Goal: Task Accomplishment & Management: Complete application form

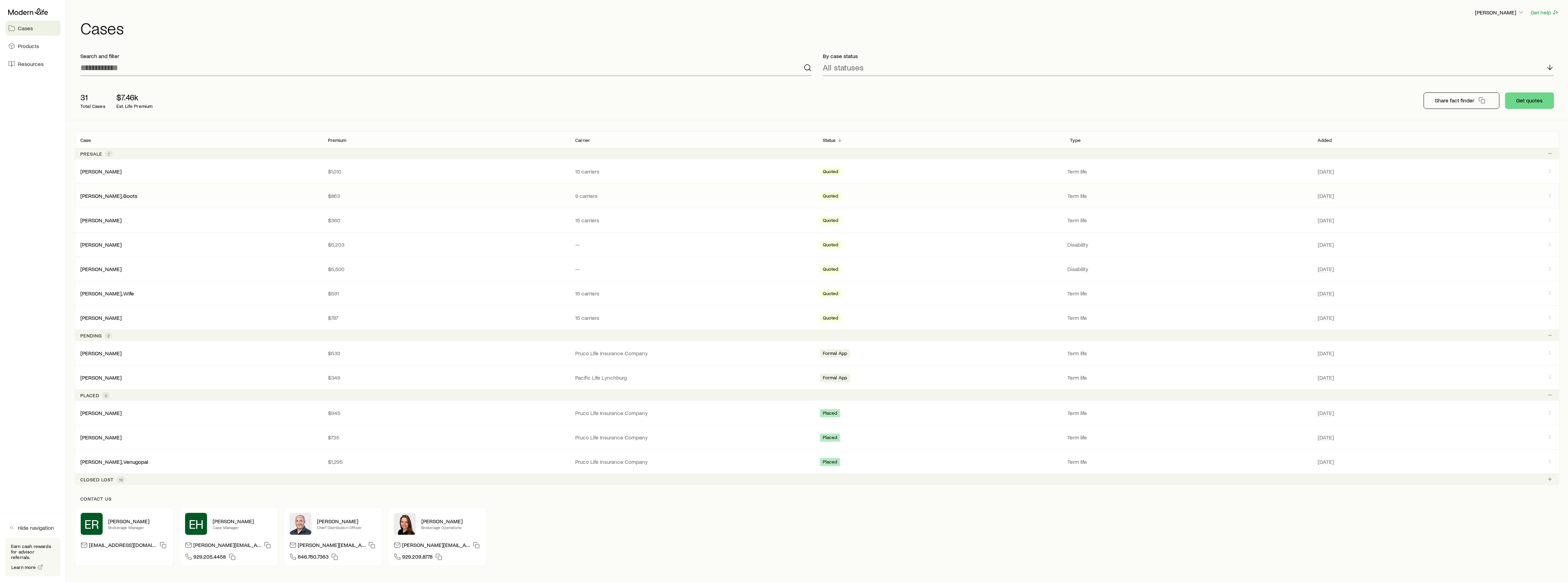
click at [112, 194] on div "[PERSON_NAME], Boots" at bounding box center [198, 196] width 248 height 7
click at [106, 197] on link "[PERSON_NAME], Boots" at bounding box center [109, 195] width 57 height 7
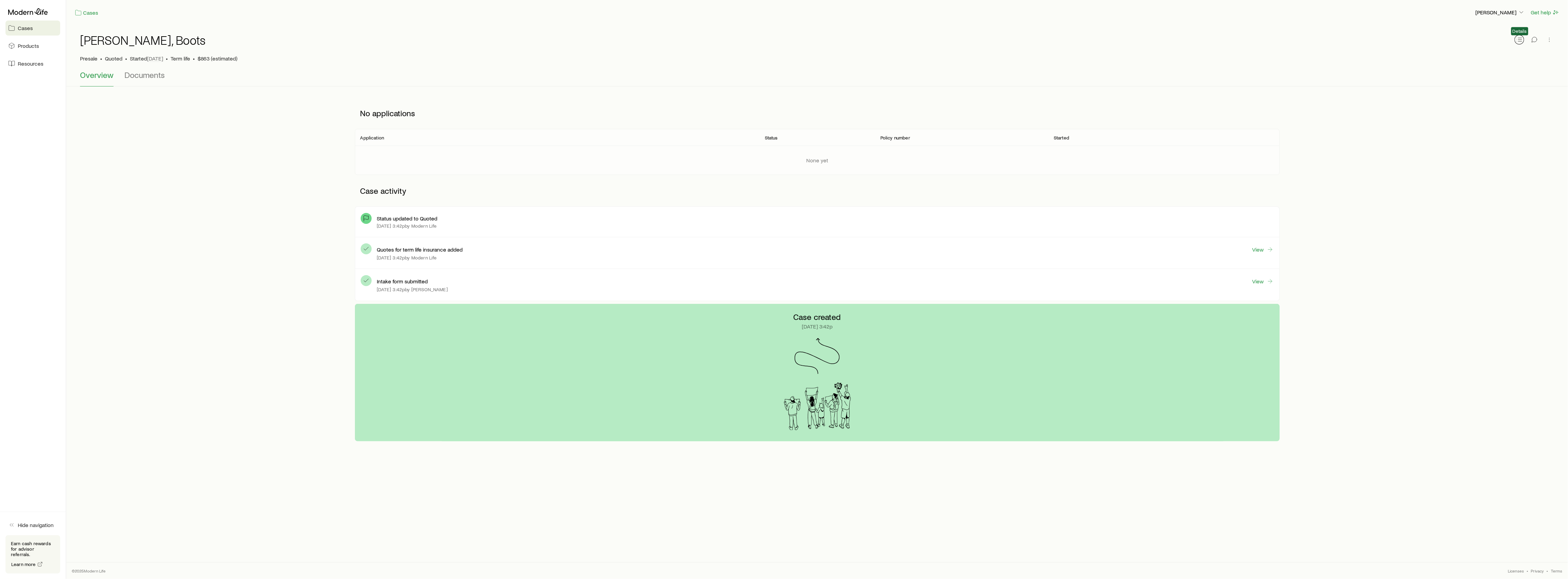
click at [1519, 43] on icon "button" at bounding box center [1519, 40] width 7 height 7
click at [1453, 325] on link "View quotes" at bounding box center [1461, 323] width 38 height 7
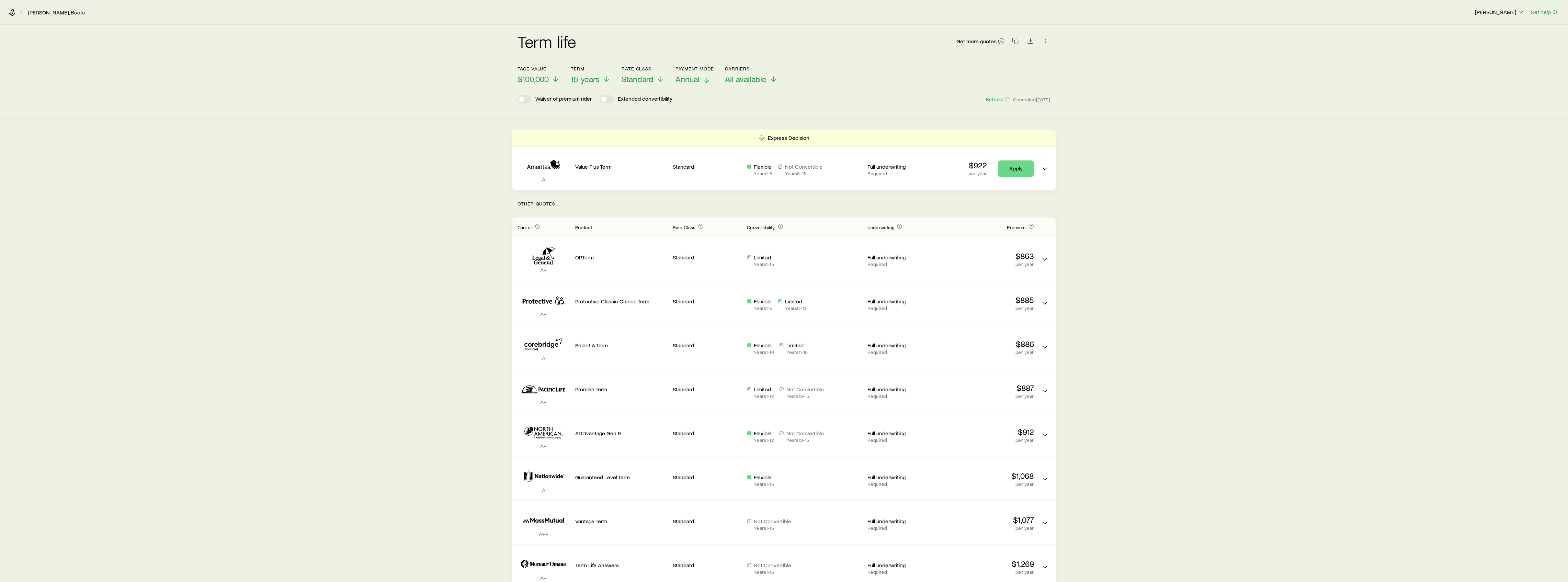
click at [688, 81] on span "Annual" at bounding box center [687, 79] width 24 height 10
click at [638, 81] on span "Standard" at bounding box center [638, 79] width 32 height 10
click at [592, 26] on div "Term life Get more quotes" at bounding box center [784, 45] width 533 height 41
click at [538, 80] on span "$100,000" at bounding box center [532, 79] width 31 height 10
click at [345, 155] on div "Term life Get more quotes Face value $100,000 Term 15 years Rate Class Standard…" at bounding box center [784, 306] width 1568 height 564
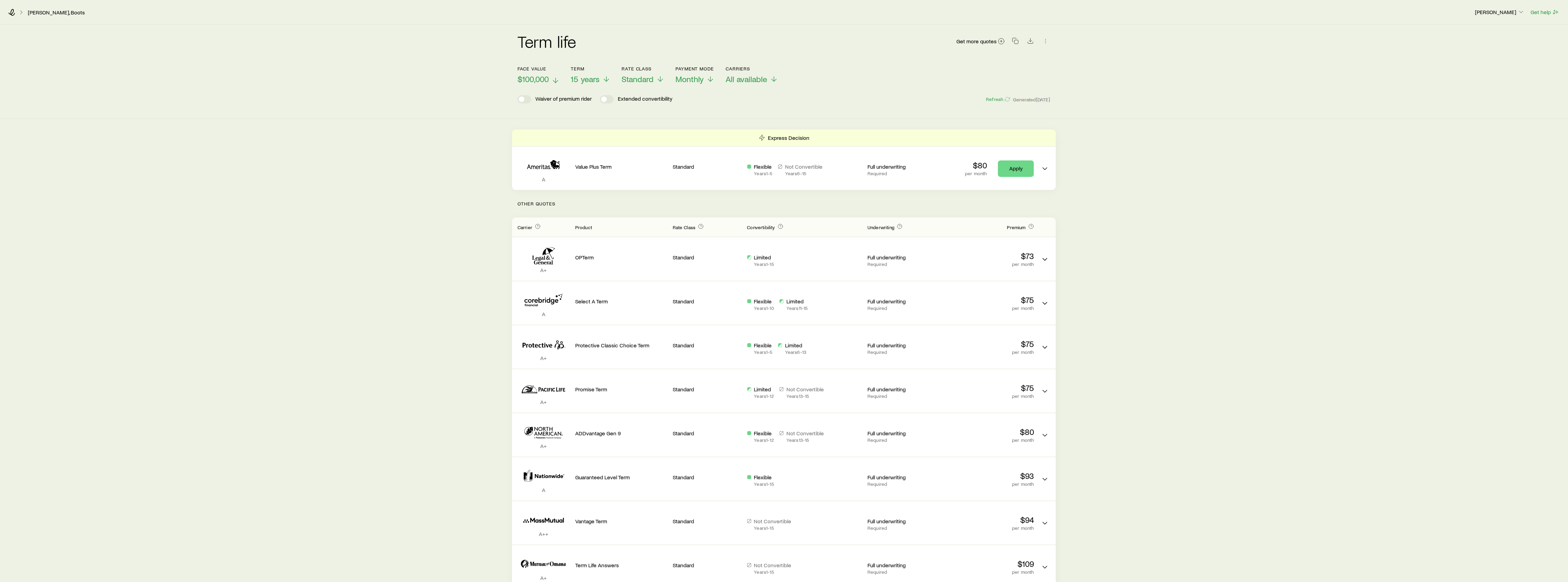
click at [543, 80] on span "$100,000" at bounding box center [532, 79] width 31 height 10
click at [377, 152] on div "Term life Get more quotes Face value $100,000 Term 15 years Rate Class Standard…" at bounding box center [784, 306] width 1568 height 564
click at [1004, 41] on icon at bounding box center [1001, 41] width 7 height 7
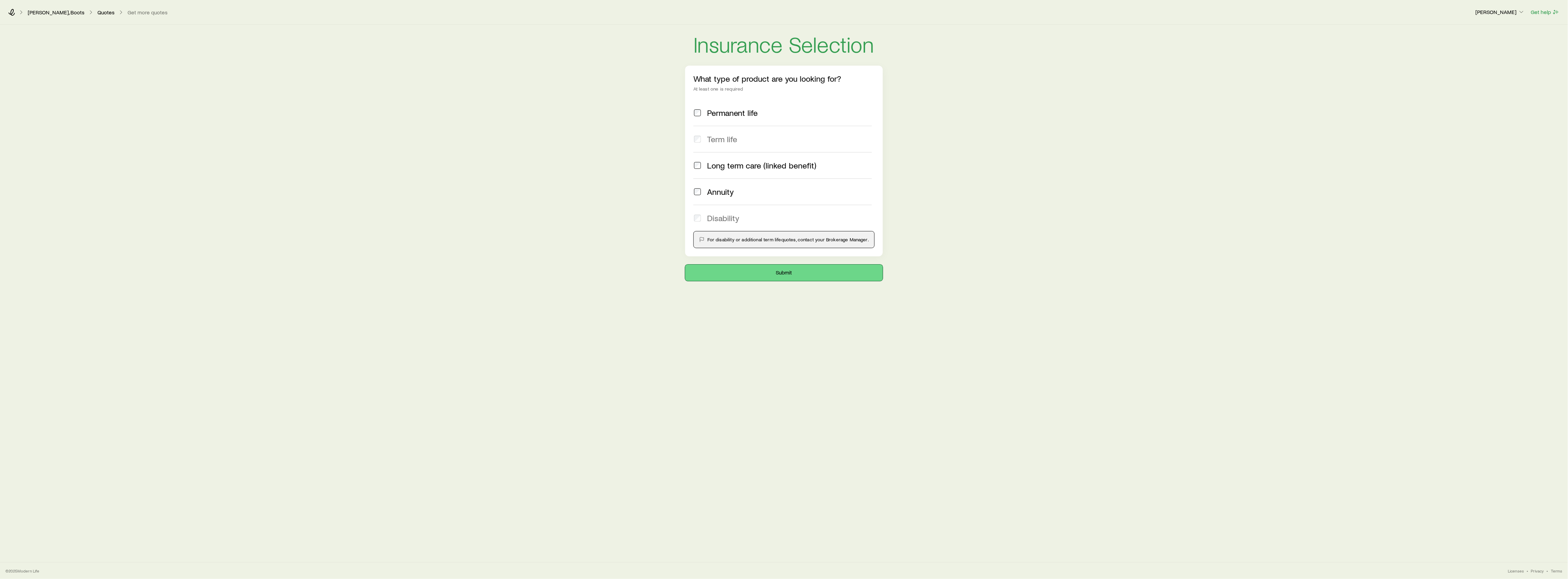
click at [741, 276] on button "Submit" at bounding box center [784, 272] width 198 height 16
click at [755, 276] on button "Submit" at bounding box center [784, 272] width 198 height 16
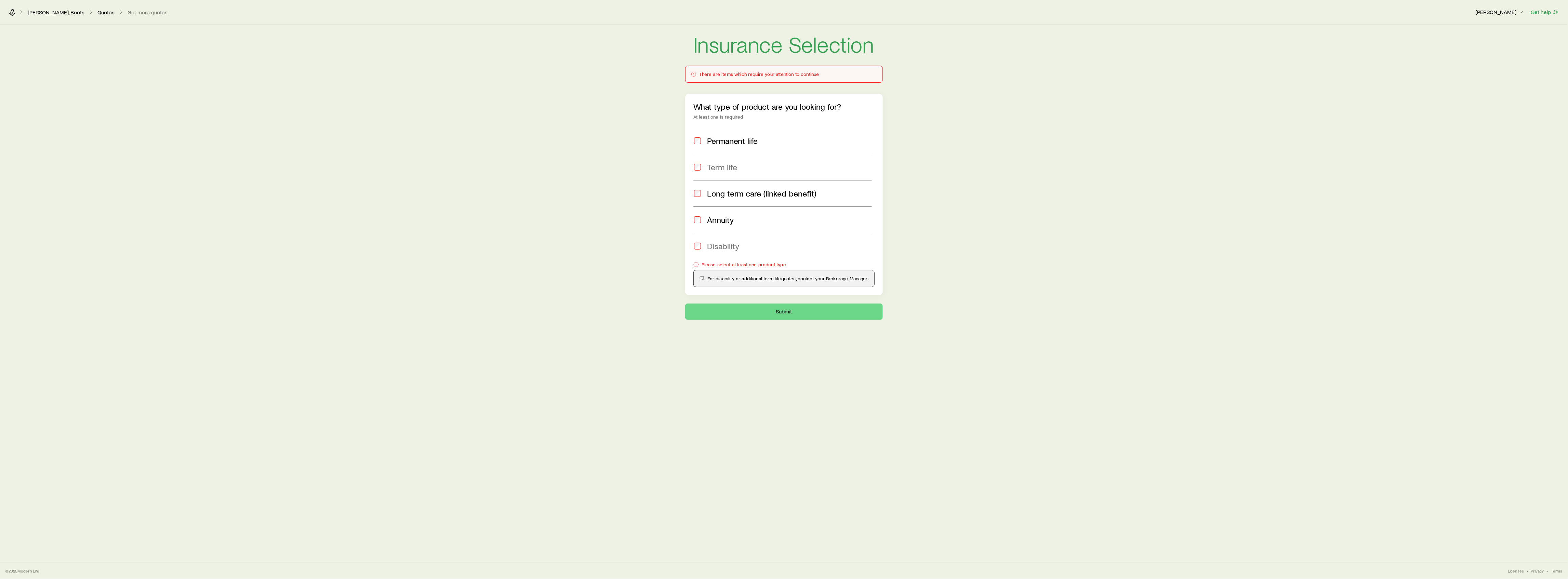
click at [702, 140] on div "Permanent life" at bounding box center [782, 141] width 178 height 10
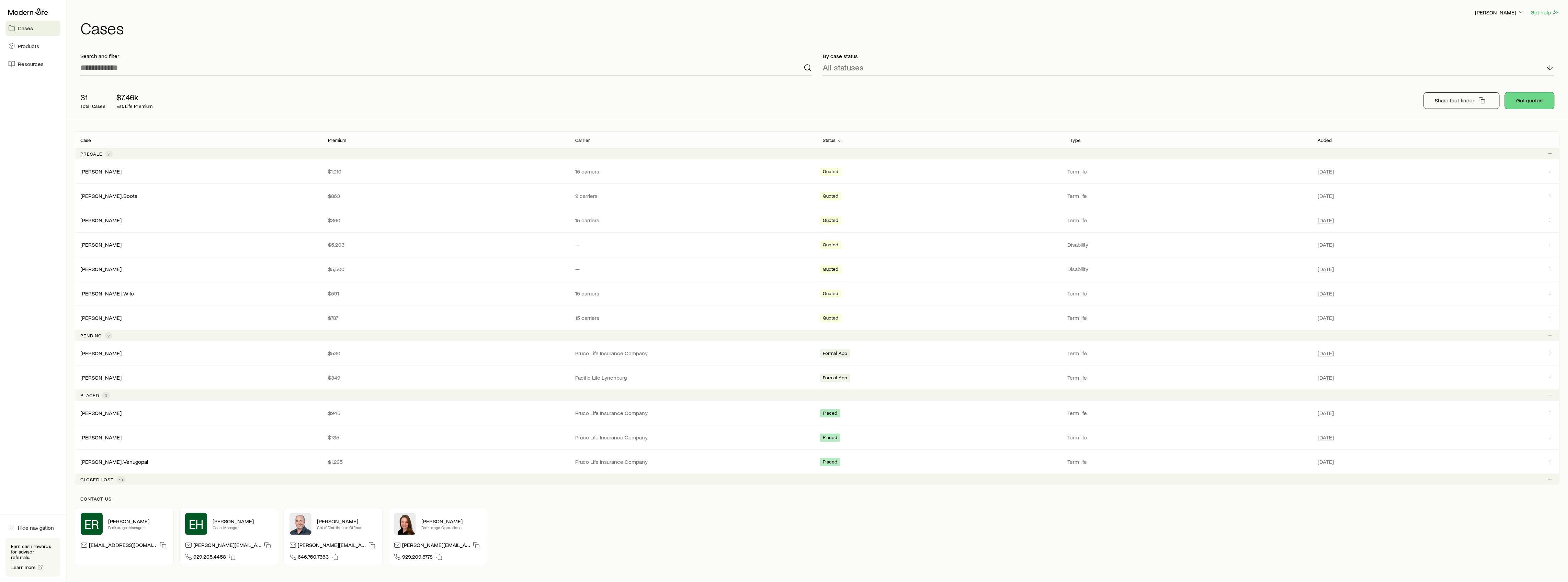
click at [1522, 98] on button "Get quotes" at bounding box center [1529, 100] width 49 height 17
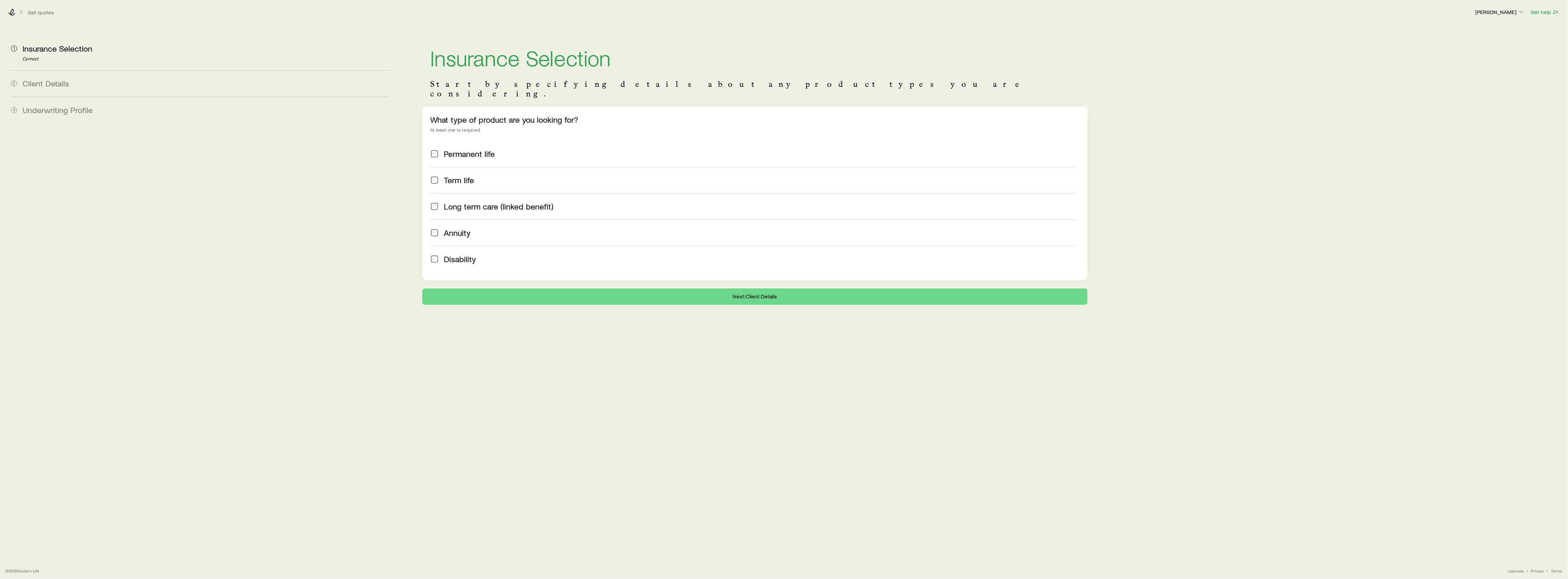
click at [526, 177] on label "Term life" at bounding box center [754, 179] width 646 height 26
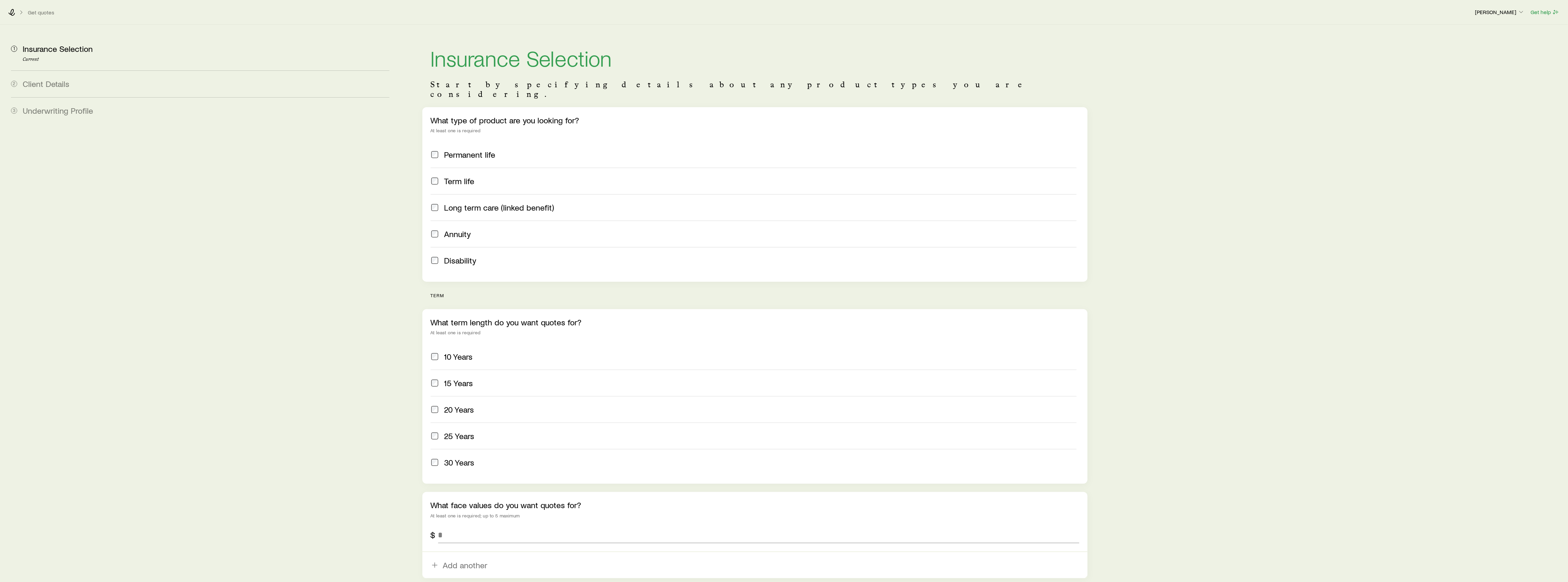
click at [454, 369] on label "15 Years" at bounding box center [753, 382] width 646 height 26
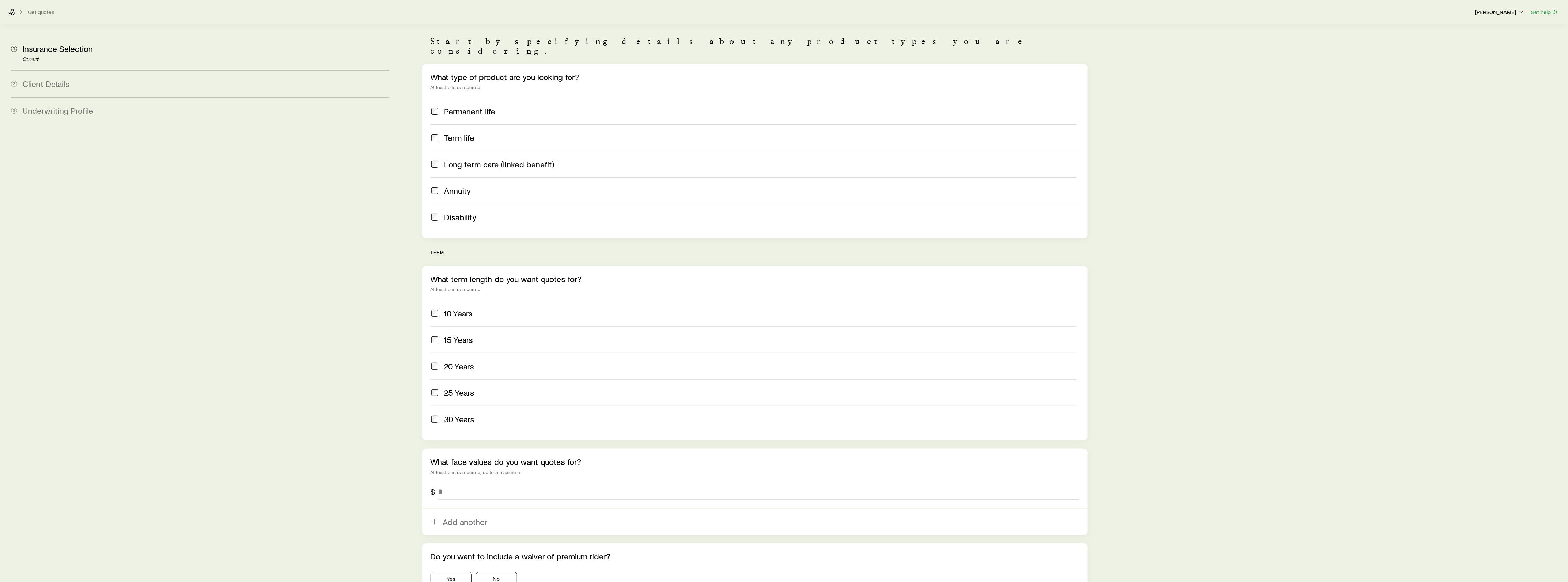
scroll to position [76, 0]
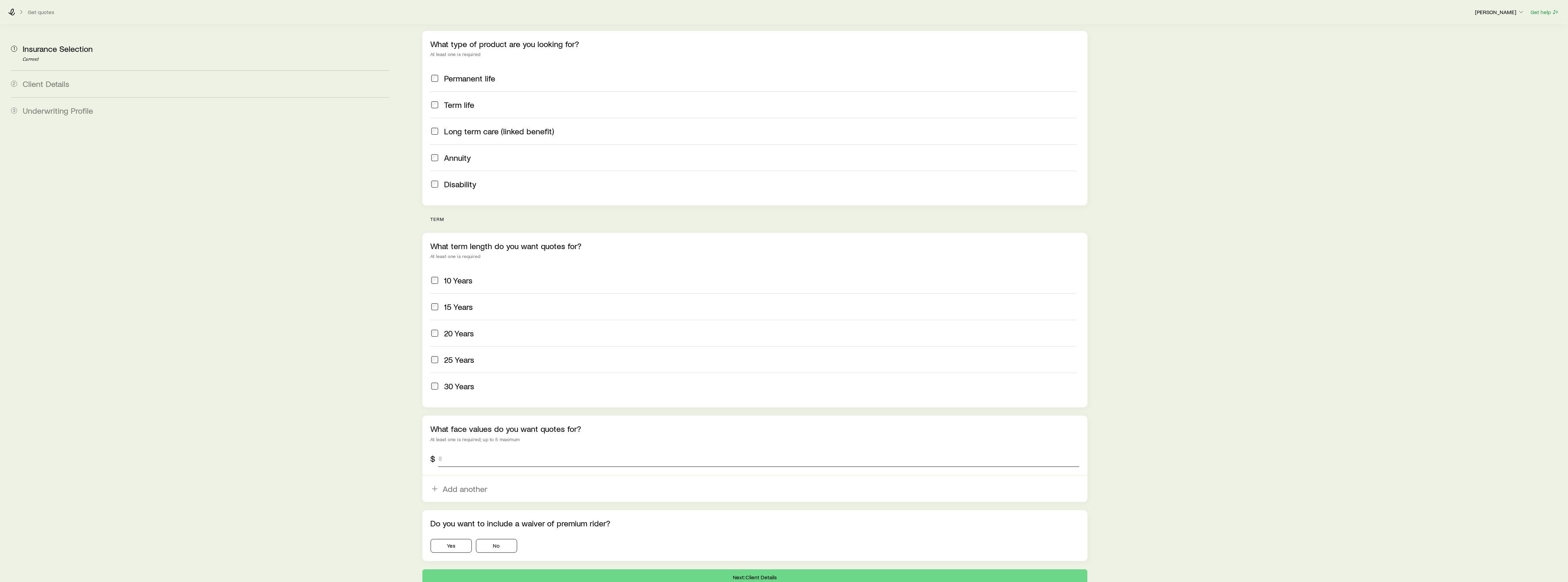
click at [464, 450] on input "tel" at bounding box center [759, 458] width 641 height 17
type input "*******"
click at [500, 541] on button "No" at bounding box center [496, 545] width 41 height 13
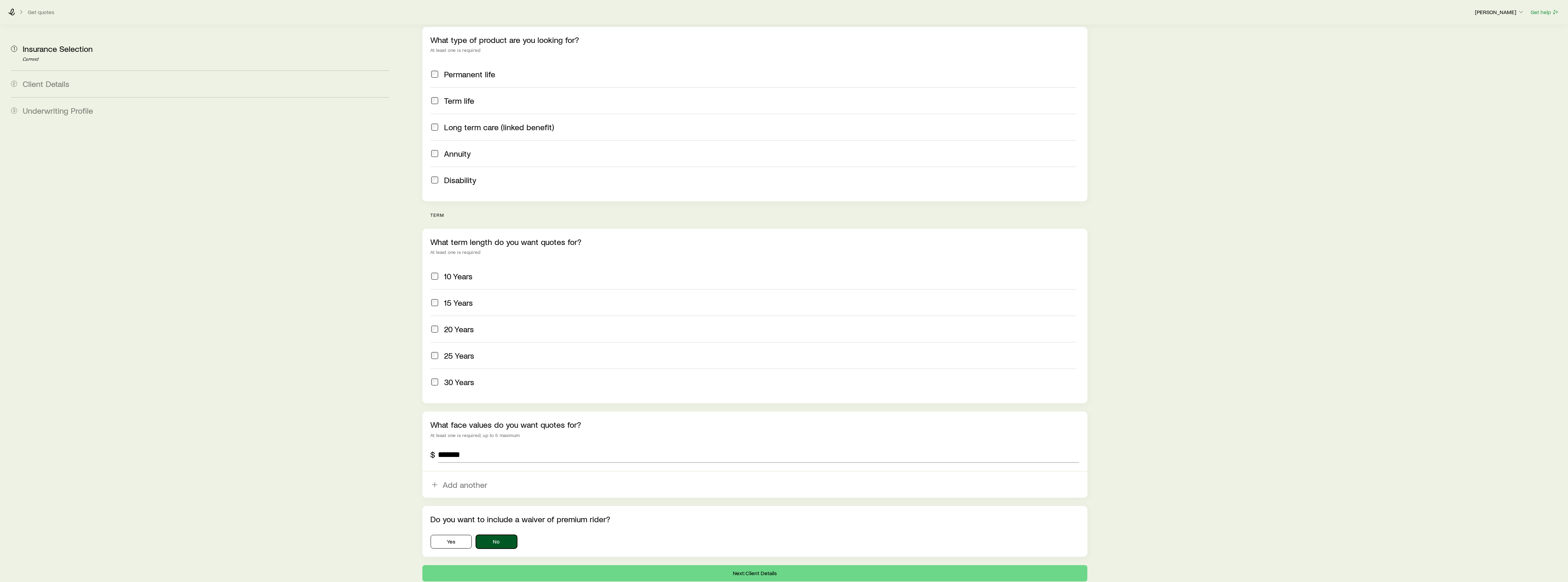
scroll to position [109, 0]
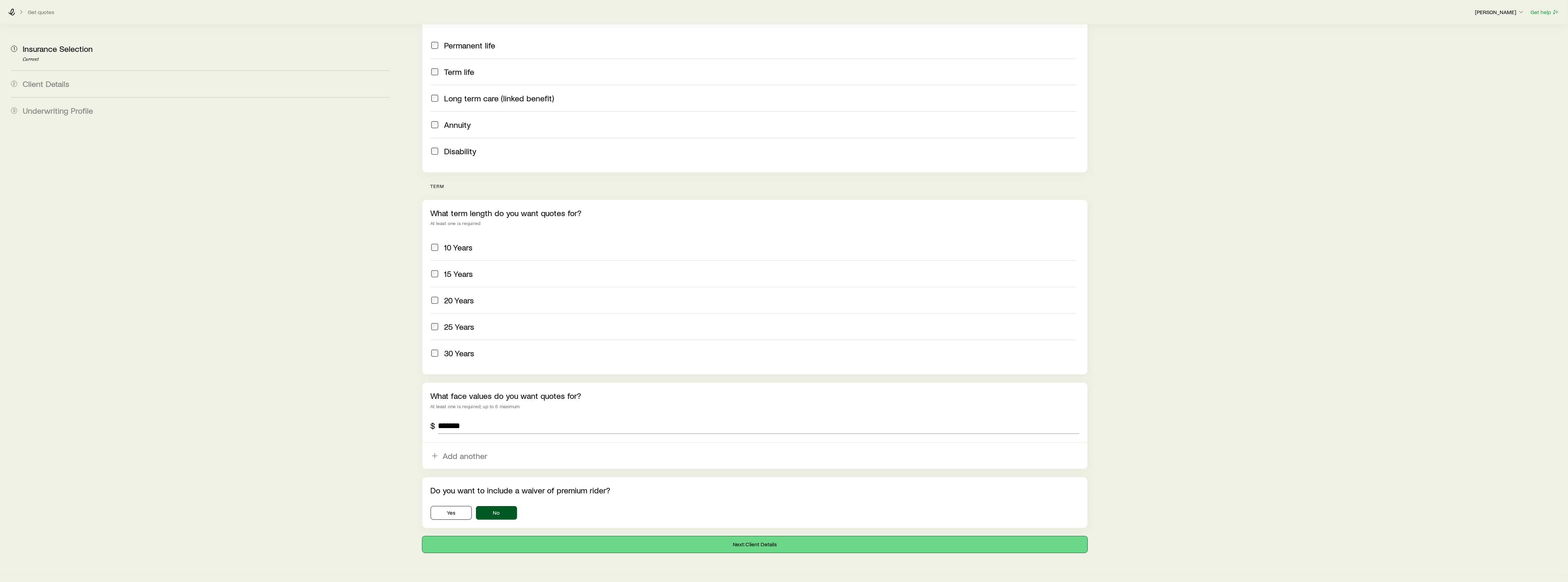
click at [595, 536] on button "Next: Client Details" at bounding box center [755, 544] width 666 height 17
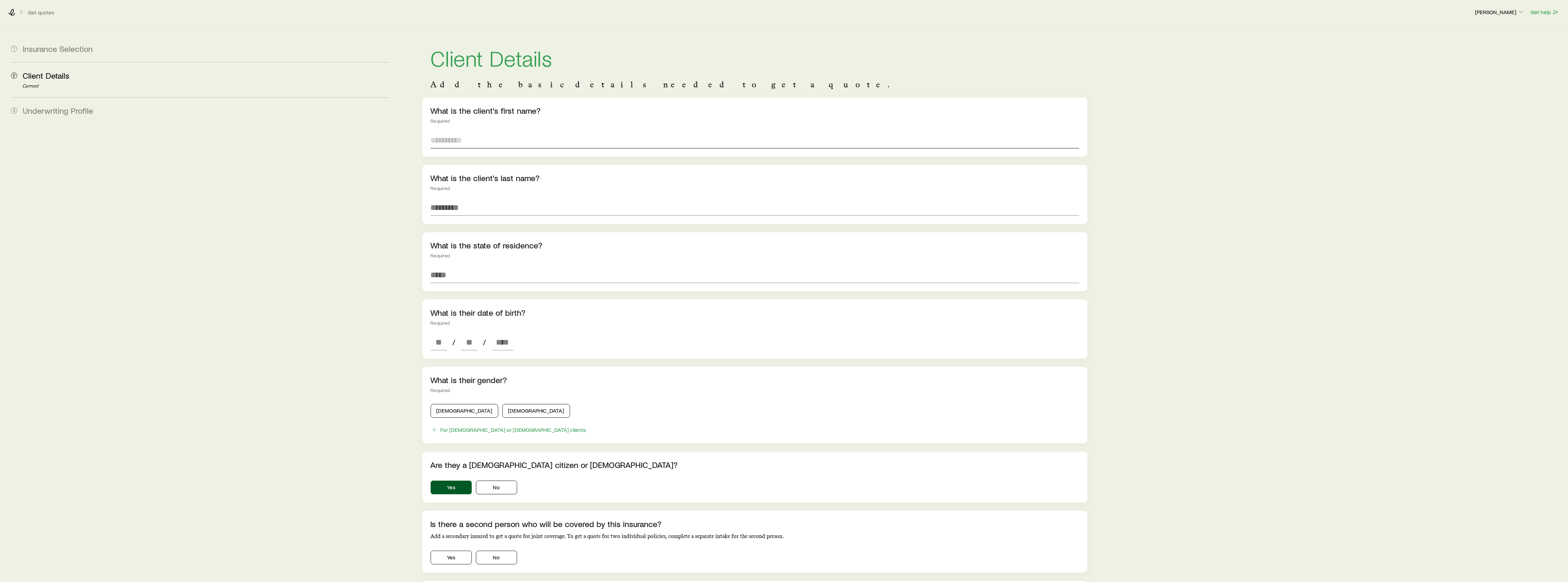
click at [462, 136] on input "text" at bounding box center [755, 140] width 649 height 17
type input "******"
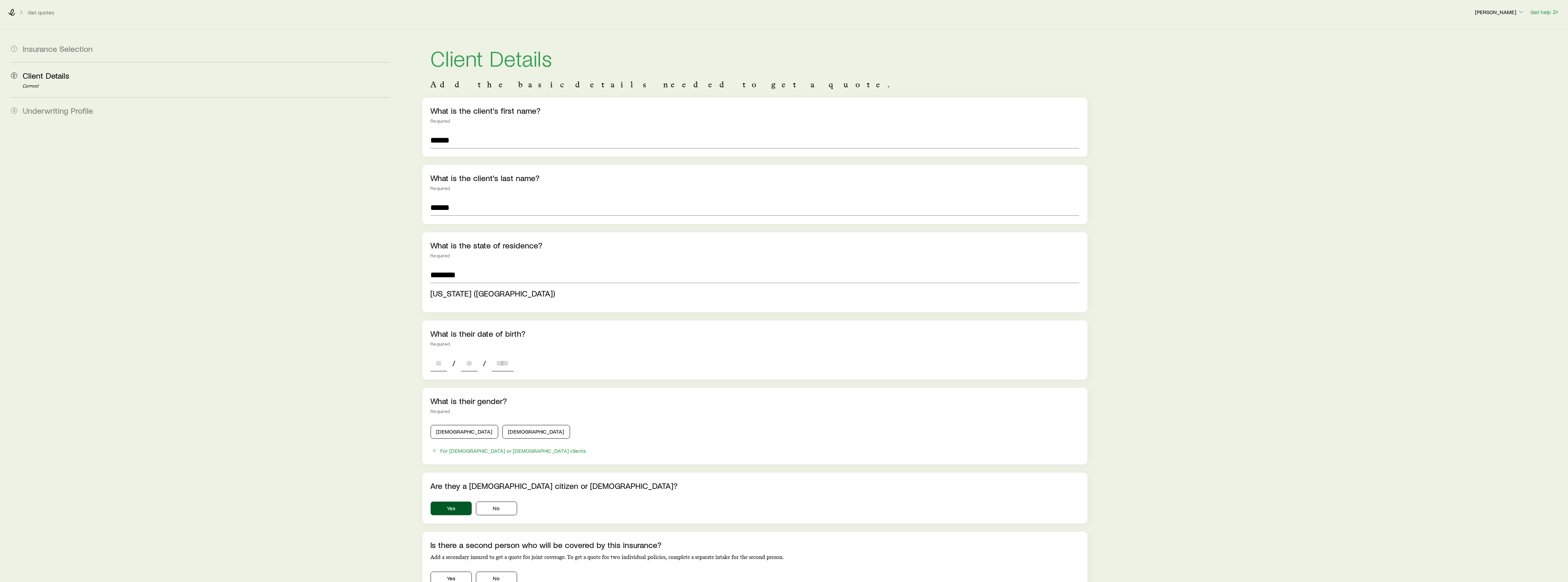
type input "**********"
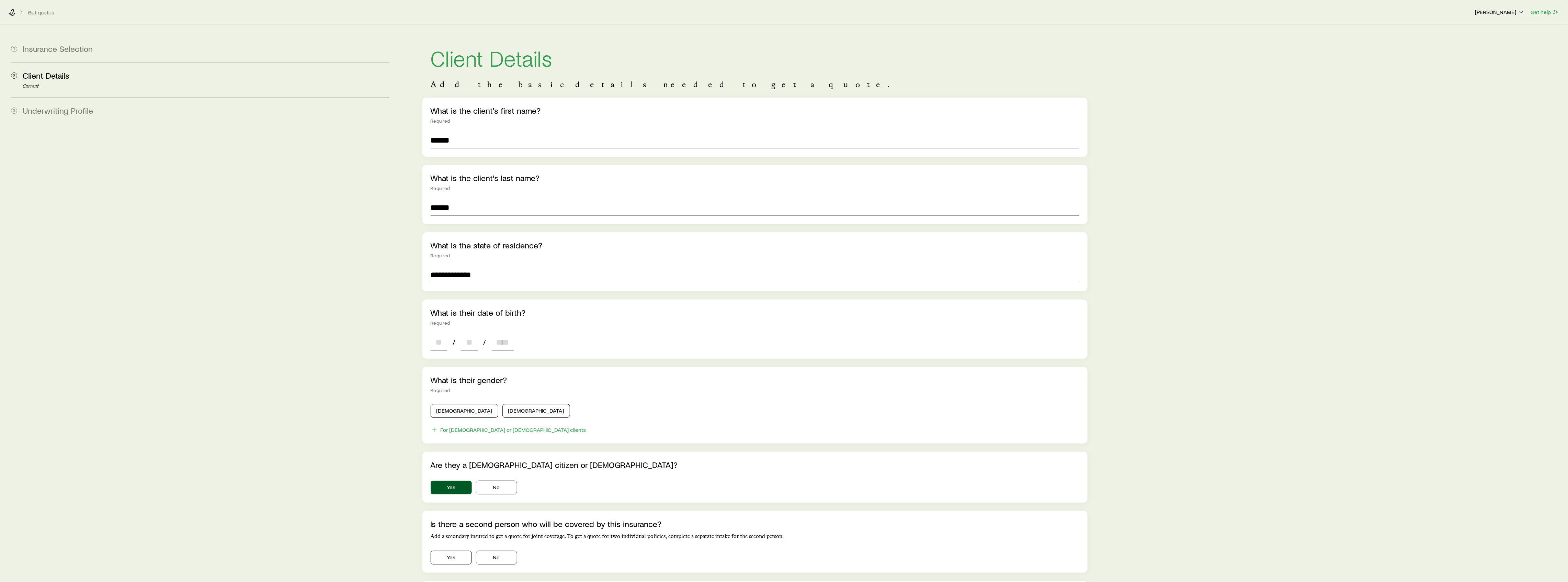
click at [444, 367] on div "**********" at bounding box center [755, 370] width 666 height 545
type input "**"
click at [468, 347] on input at bounding box center [469, 342] width 17 height 17
type input "**"
type input "****"
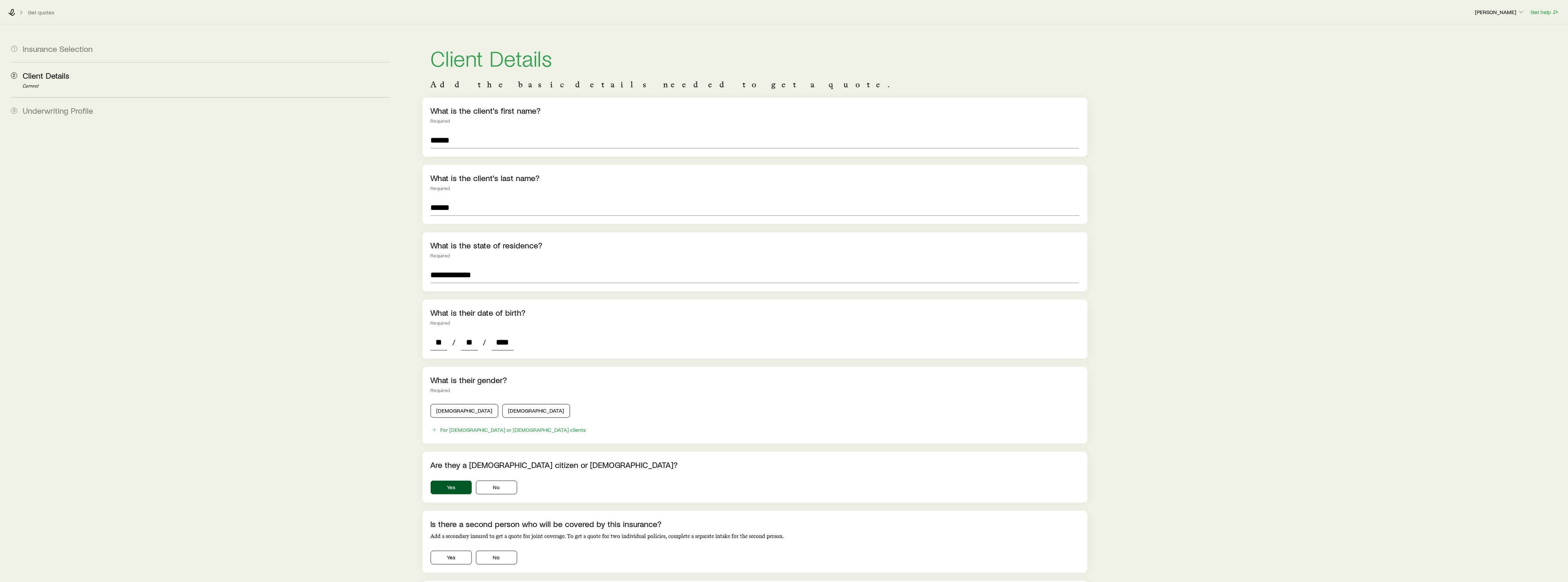
type input "*"
type input "****"
click at [502, 406] on button "Female" at bounding box center [536, 411] width 68 height 13
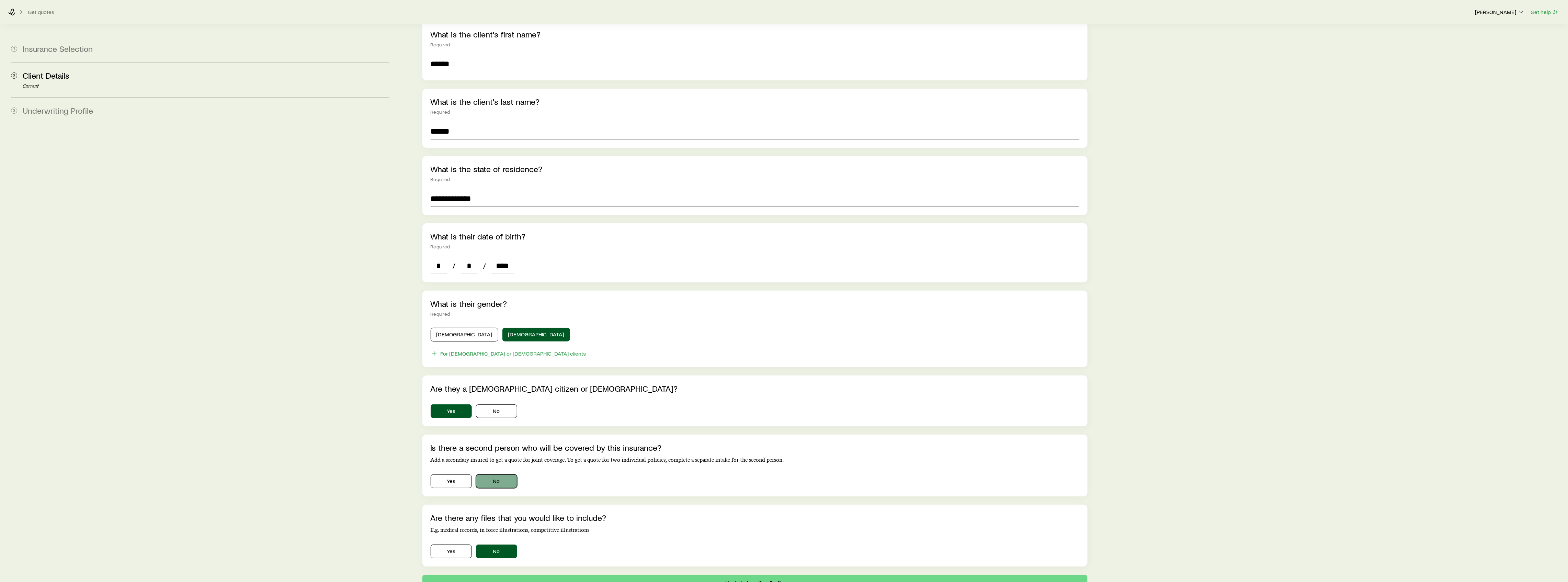
click at [492, 485] on button "No" at bounding box center [496, 481] width 41 height 13
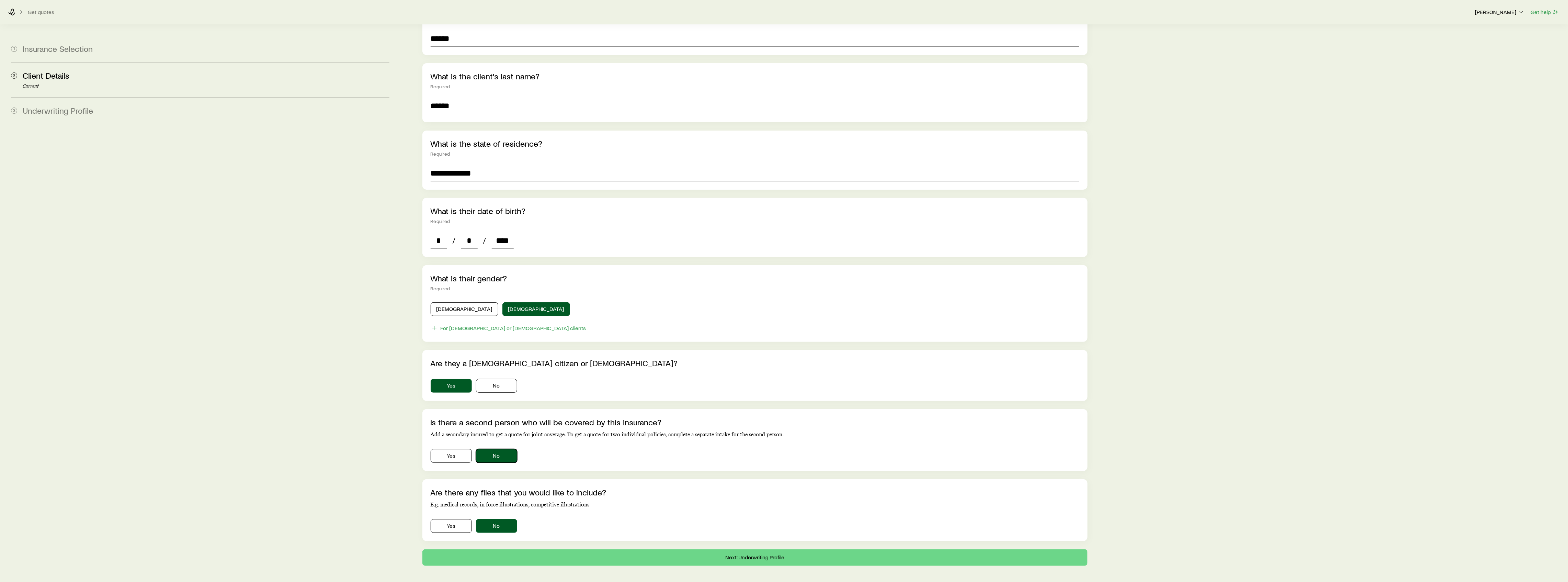
scroll to position [124, 0]
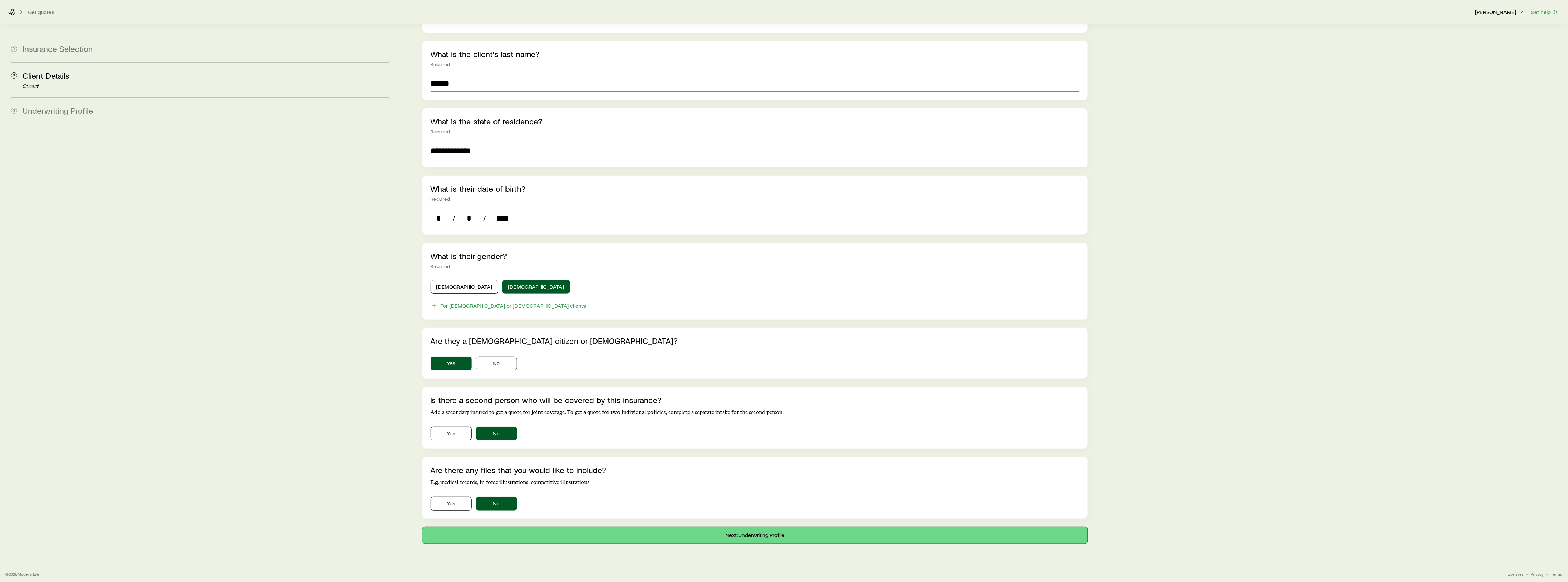
click at [546, 536] on button "Next: Underwriting Profile" at bounding box center [755, 535] width 666 height 17
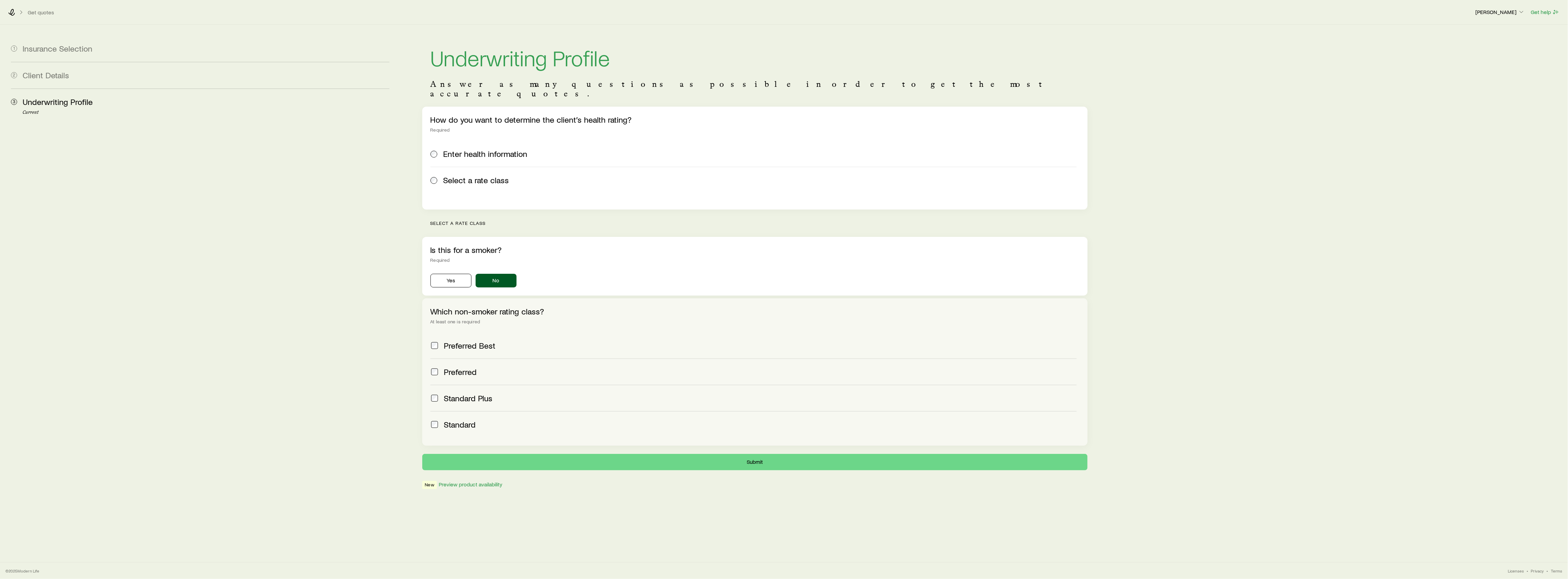
click at [466, 369] on label "Preferred" at bounding box center [754, 371] width 646 height 26
click at [578, 454] on button "Submit" at bounding box center [755, 462] width 665 height 16
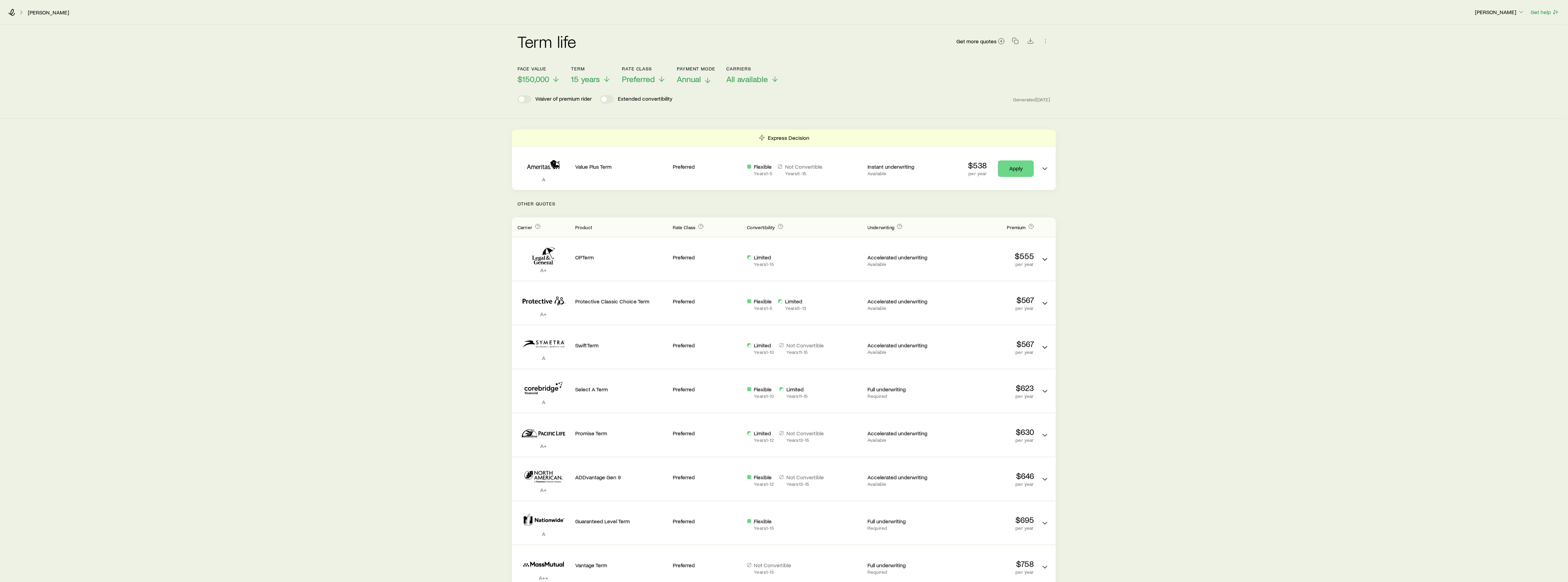
click at [698, 75] on span "Annual" at bounding box center [688, 79] width 24 height 10
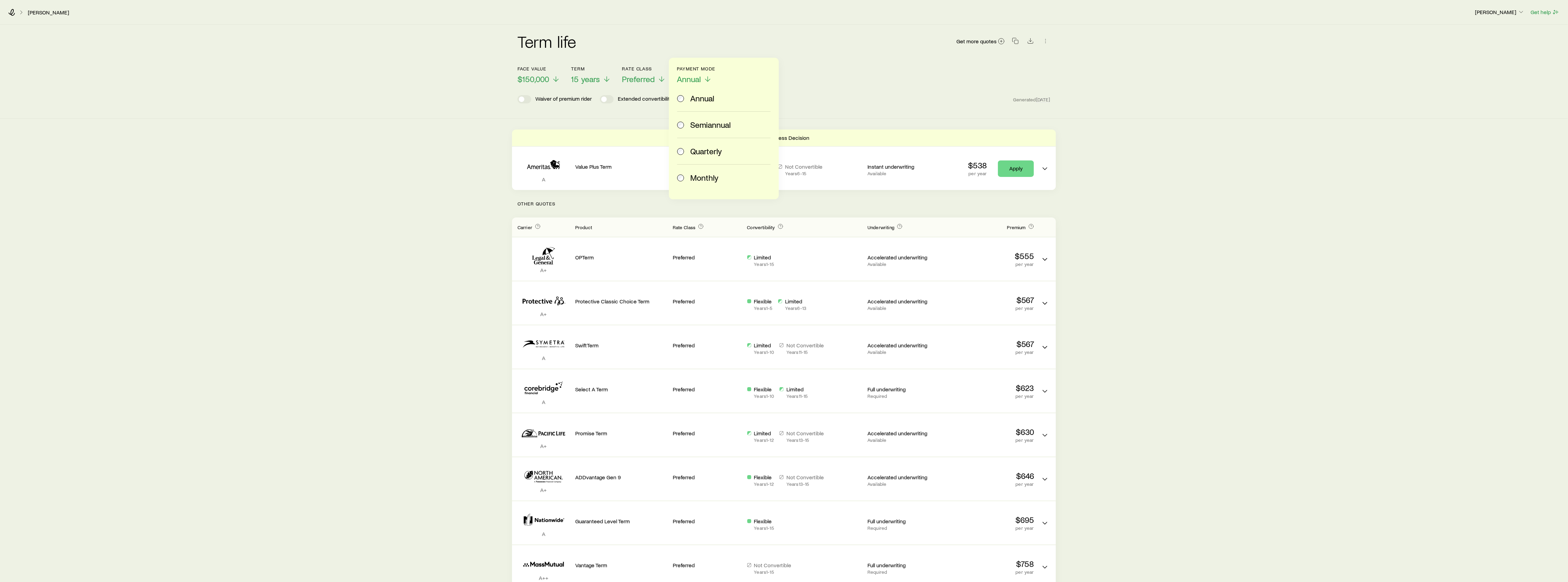
click at [693, 176] on span "Monthly" at bounding box center [704, 178] width 28 height 10
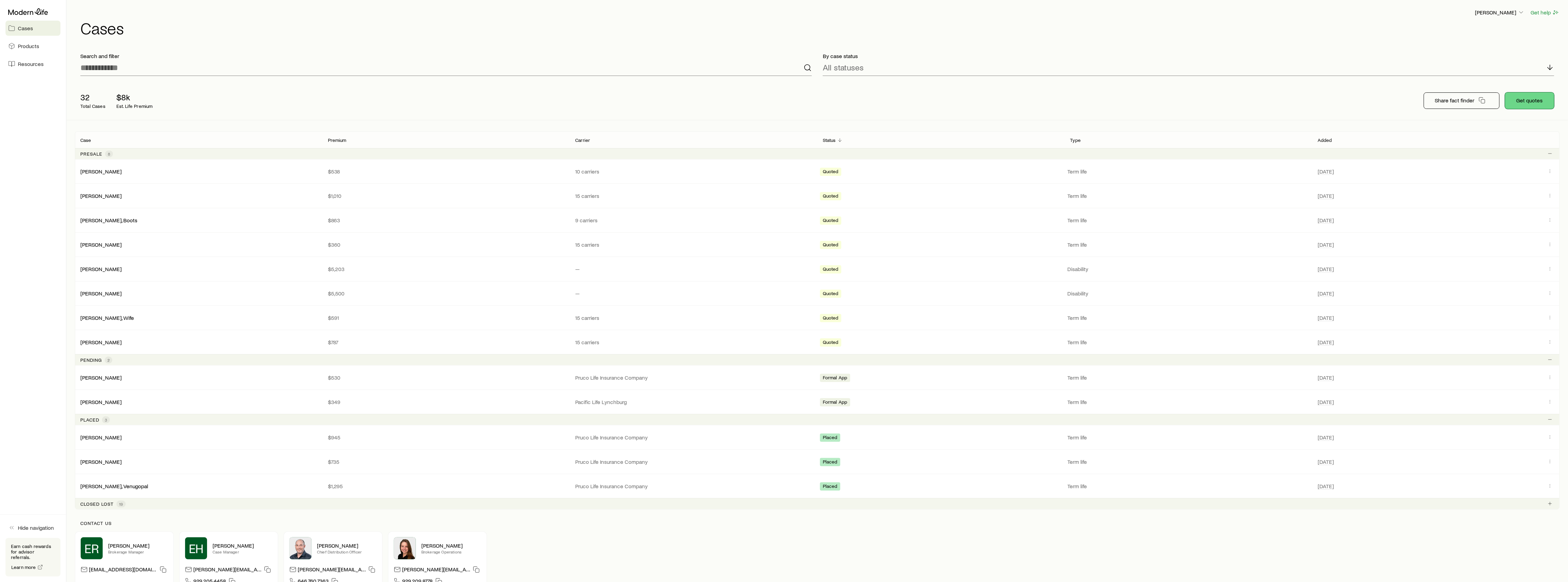
click at [1532, 97] on button "Get quotes" at bounding box center [1529, 100] width 49 height 17
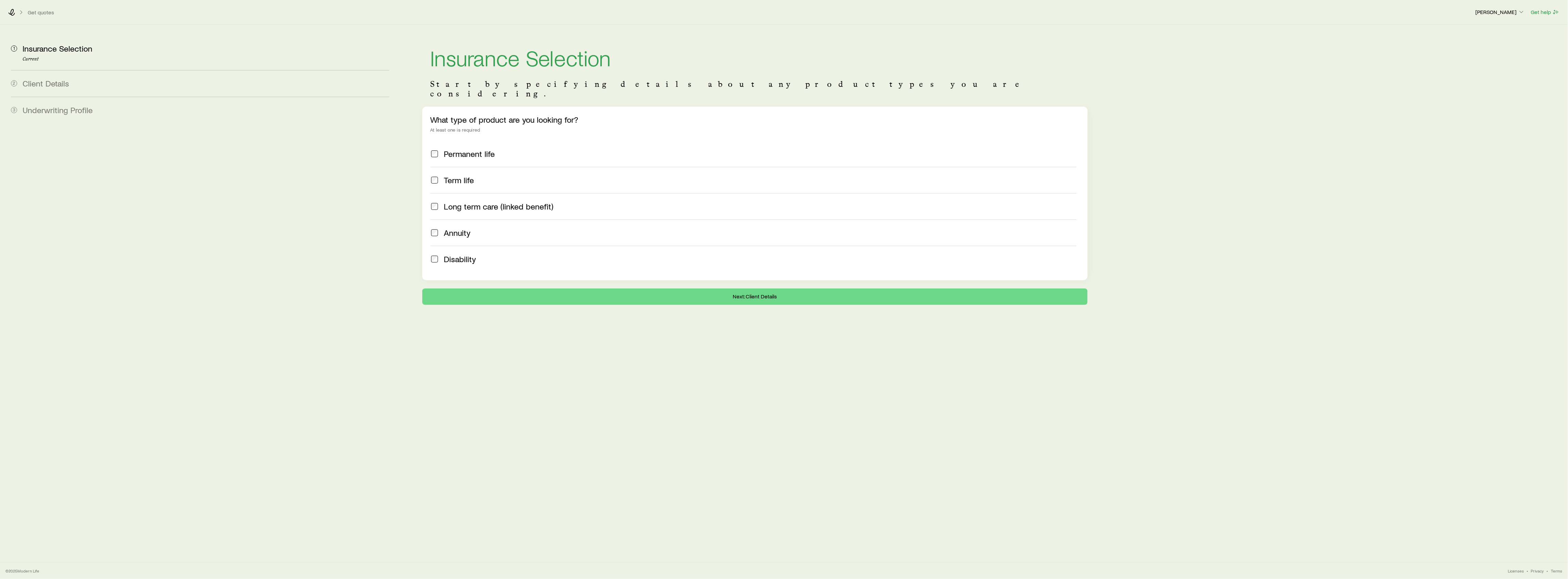
click at [467, 175] on span "Term life" at bounding box center [459, 180] width 30 height 10
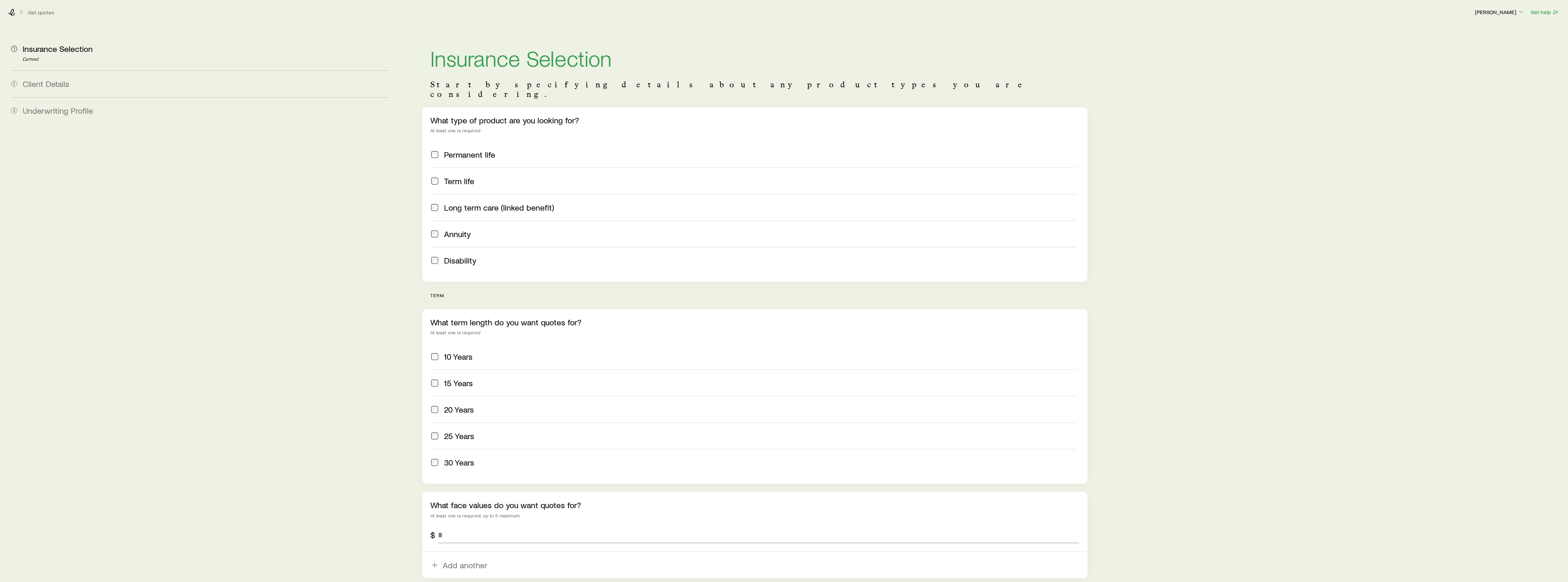
click at [446, 176] on span "Term life" at bounding box center [459, 181] width 30 height 10
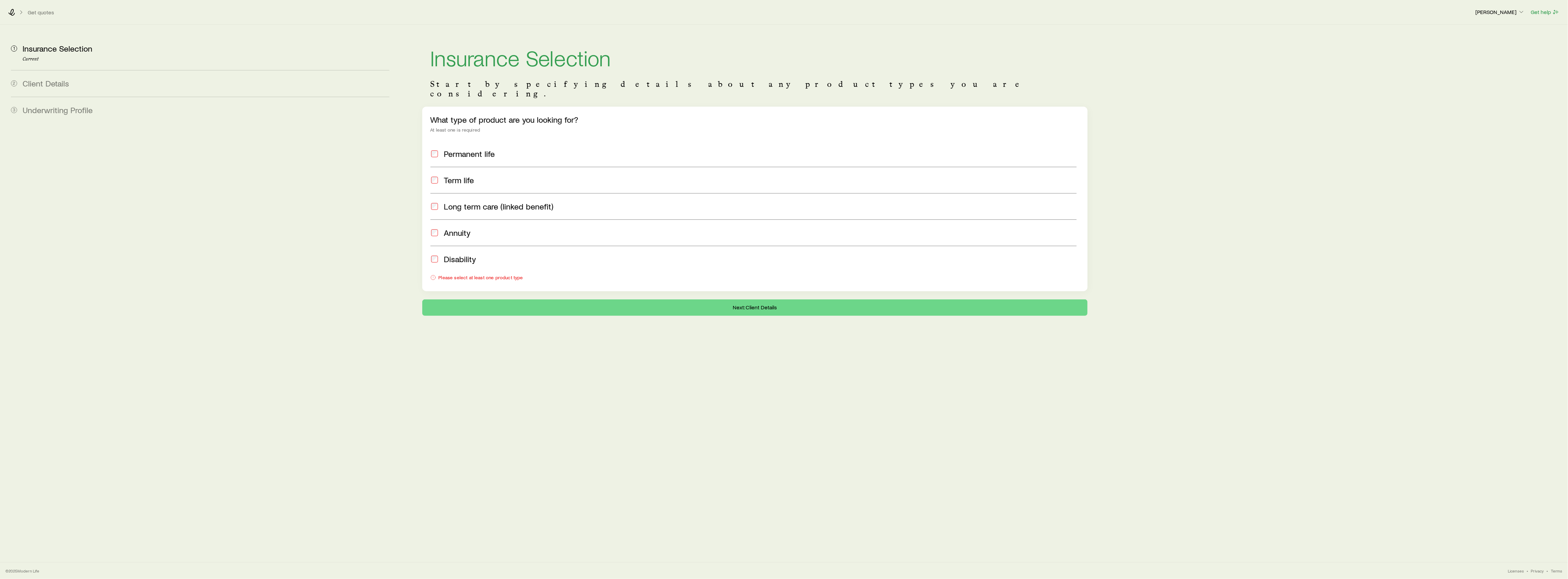
click at [436, 149] on span at bounding box center [434, 154] width 8 height 10
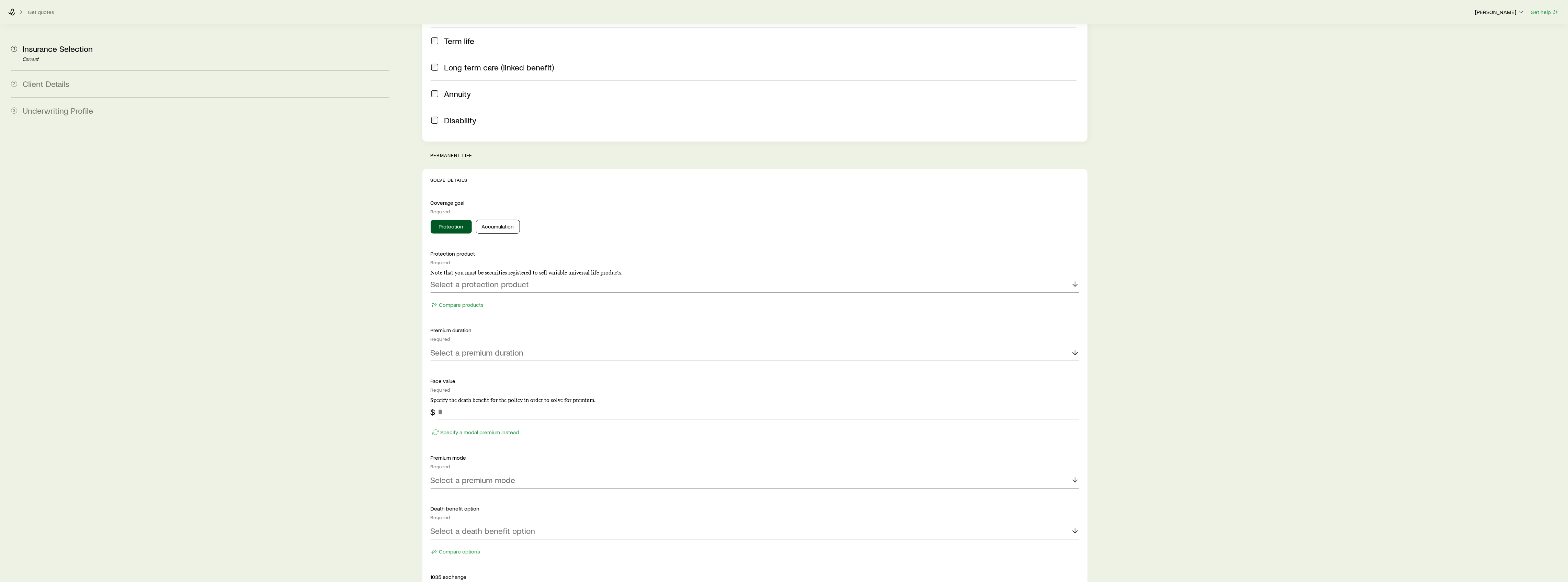
scroll to position [152, 0]
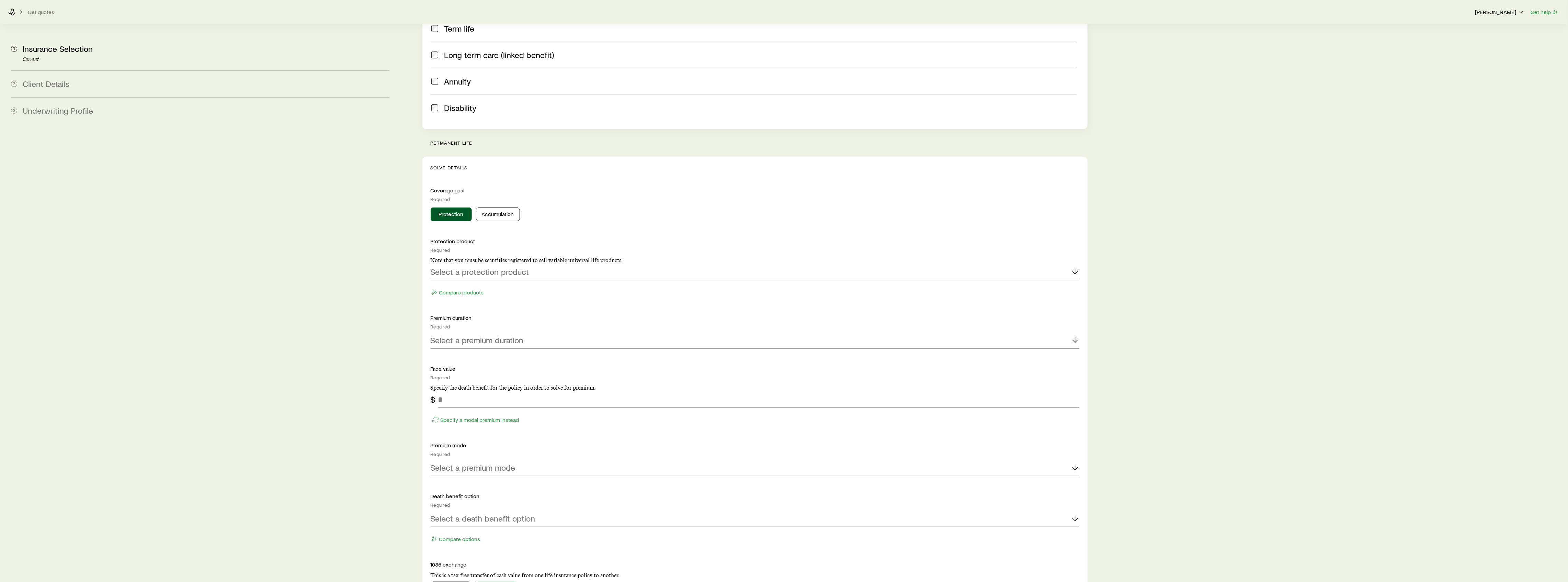
click at [512, 267] on p "Select a protection product" at bounding box center [479, 271] width 98 height 10
click at [458, 347] on span "Whole life" at bounding box center [447, 352] width 35 height 10
click at [467, 335] on p "Select a premium duration" at bounding box center [477, 340] width 93 height 10
click at [463, 354] on span "Continuous Pay (Level Pay)" at bounding box center [478, 359] width 96 height 10
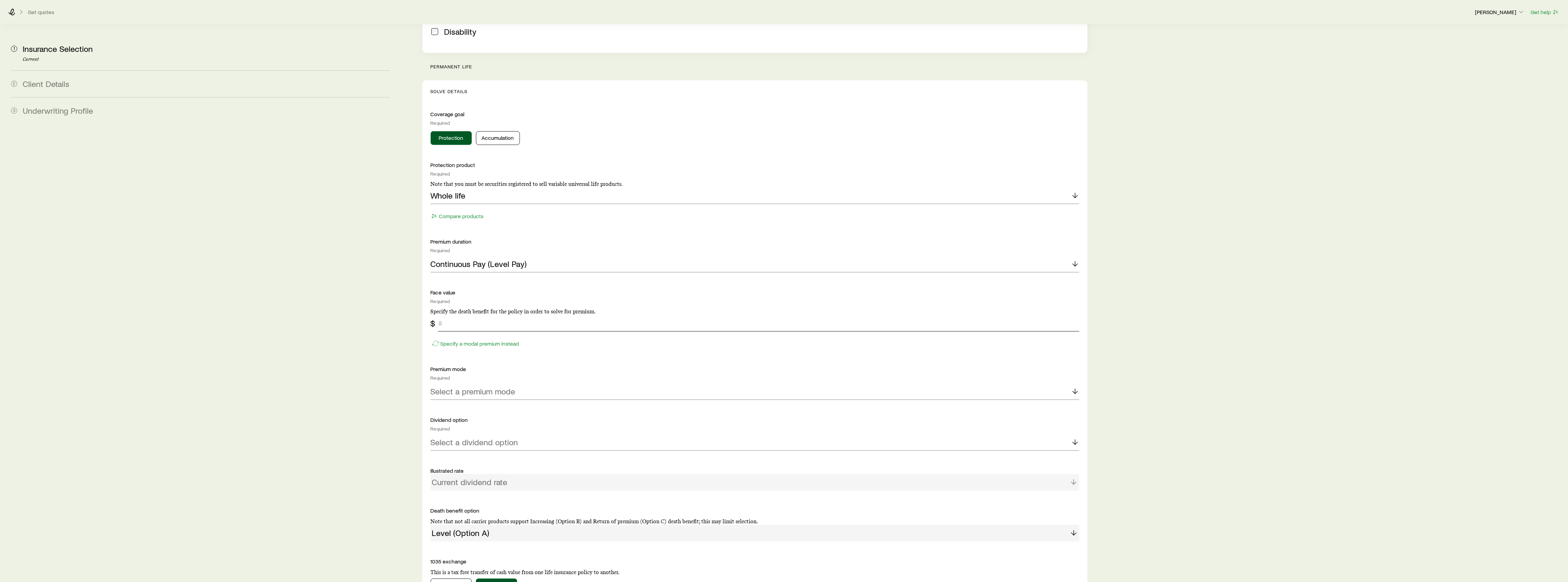
click at [478, 315] on input "tel" at bounding box center [759, 323] width 641 height 17
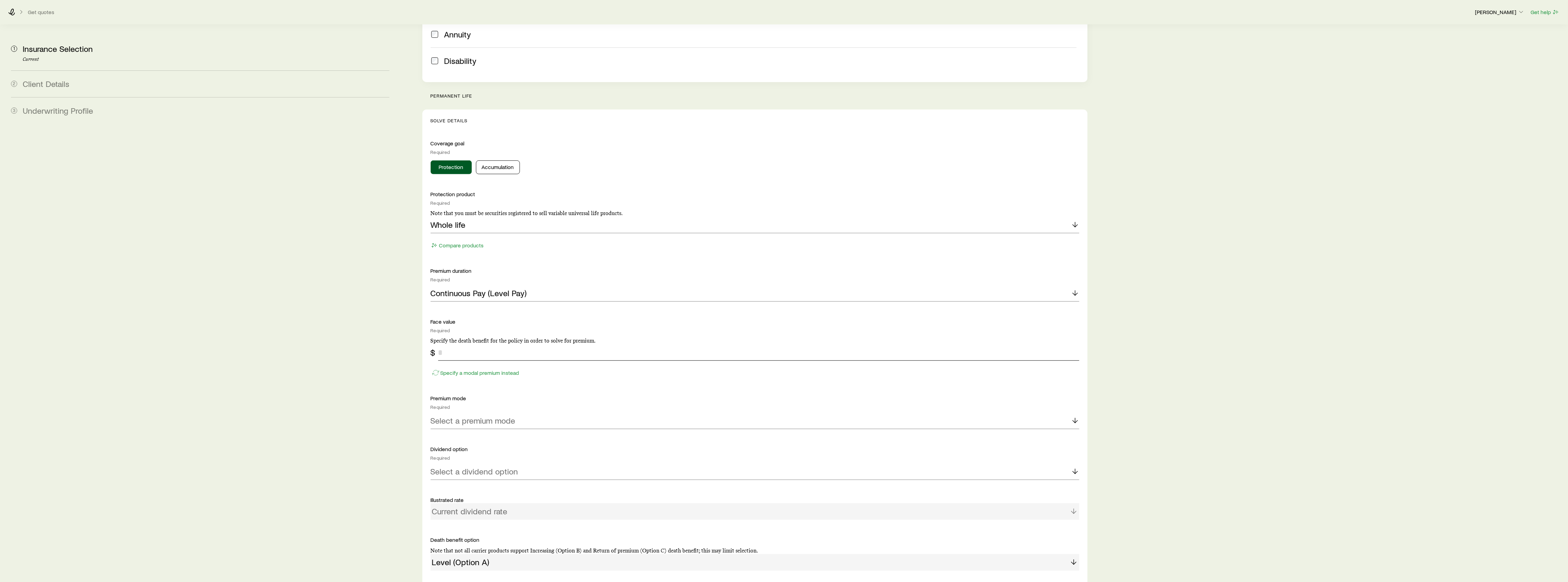
scroll to position [199, 0]
